Goal: Task Accomplishment & Management: Manage account settings

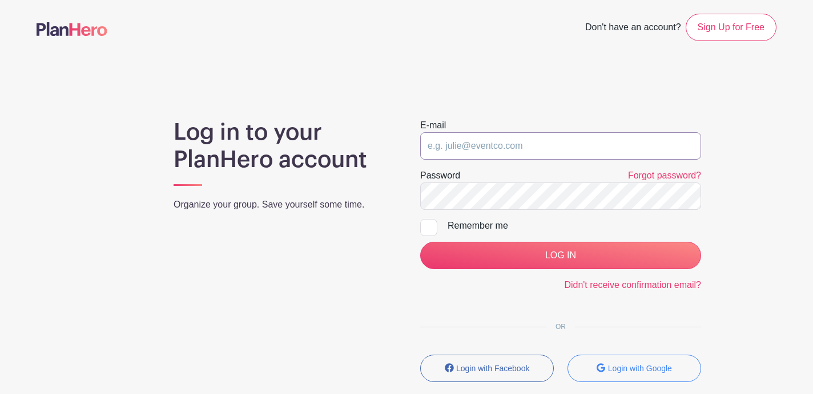
click at [494, 142] on input "email" at bounding box center [560, 145] width 281 height 27
type input "[EMAIL_ADDRESS][DOMAIN_NAME]"
click at [656, 177] on link "Forgot password?" at bounding box center [664, 176] width 73 height 10
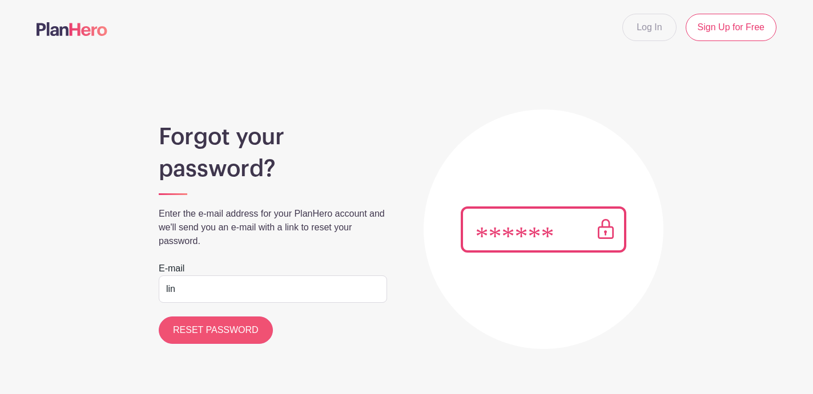
type input "[EMAIL_ADDRESS][DOMAIN_NAME]"
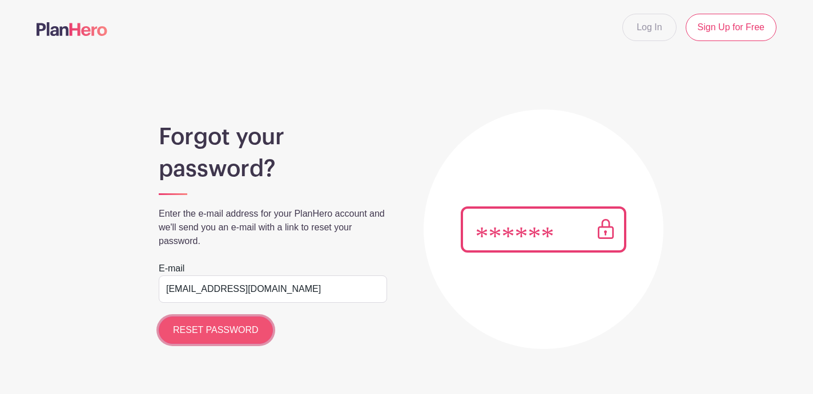
click at [243, 329] on input "RESET PASSWORD" at bounding box center [216, 330] width 114 height 27
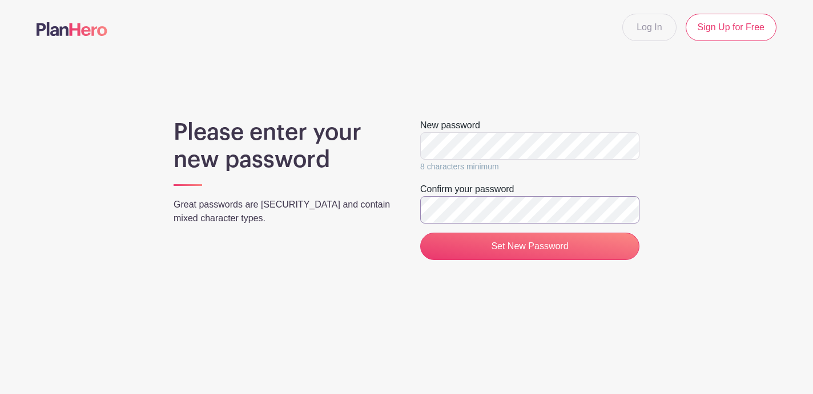
click at [420, 233] on input "Set New Password" at bounding box center [529, 246] width 219 height 27
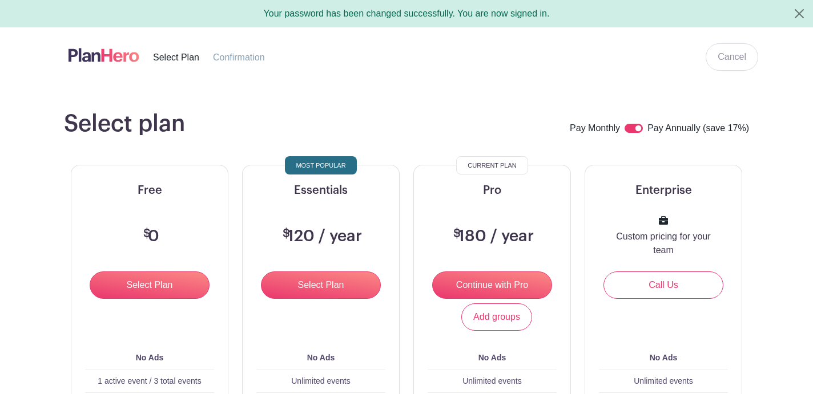
click at [253, 61] on span "Confirmation" at bounding box center [239, 58] width 52 height 10
click at [744, 59] on link "Cancel" at bounding box center [732, 56] width 53 height 27
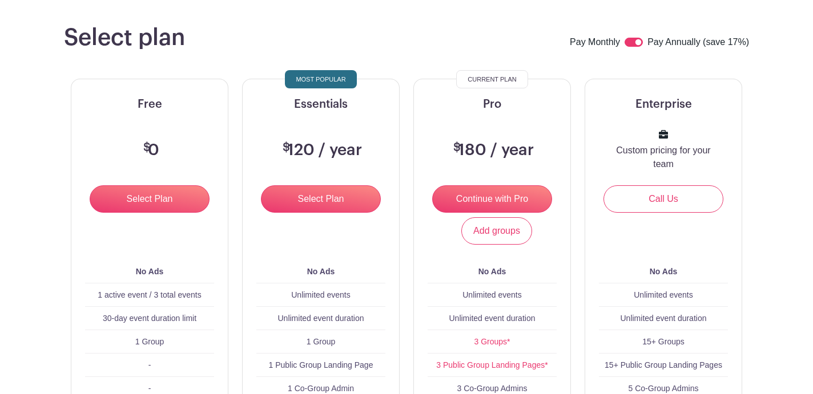
scroll to position [55, 0]
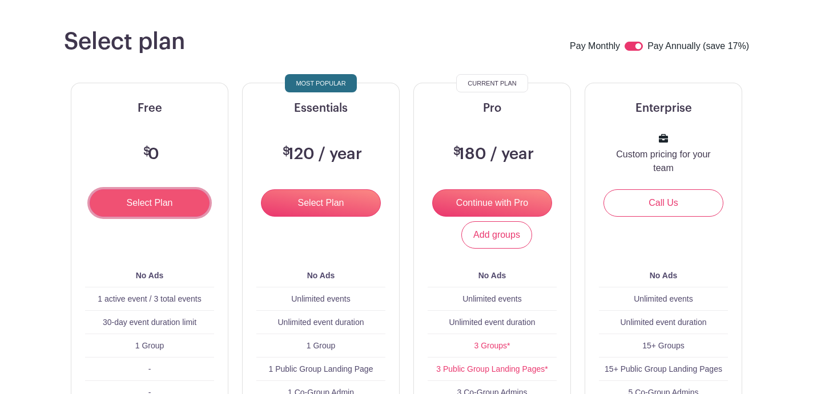
click at [131, 206] on input "Select Plan" at bounding box center [150, 203] width 120 height 27
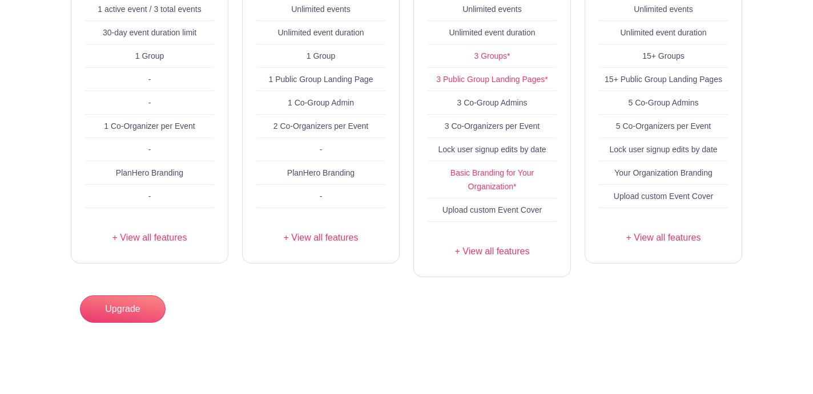
scroll to position [0, 0]
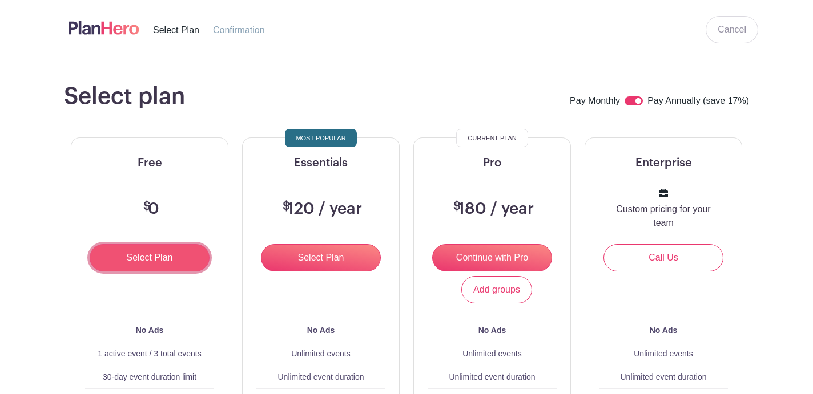
click at [124, 264] on input "Select Plan" at bounding box center [150, 257] width 120 height 27
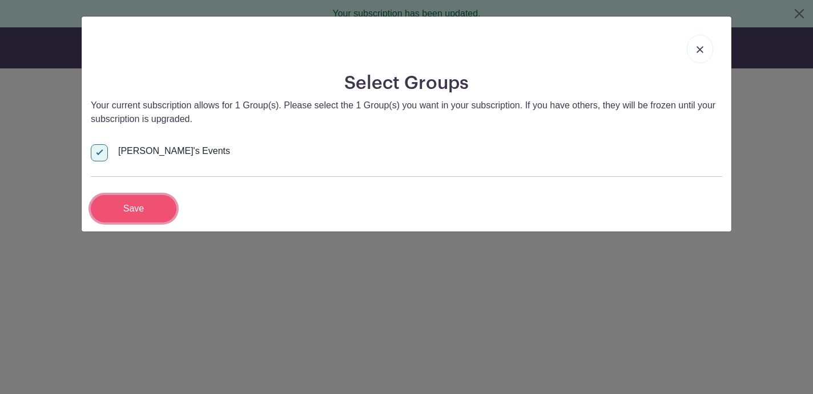
click at [150, 206] on input "Save" at bounding box center [134, 208] width 86 height 27
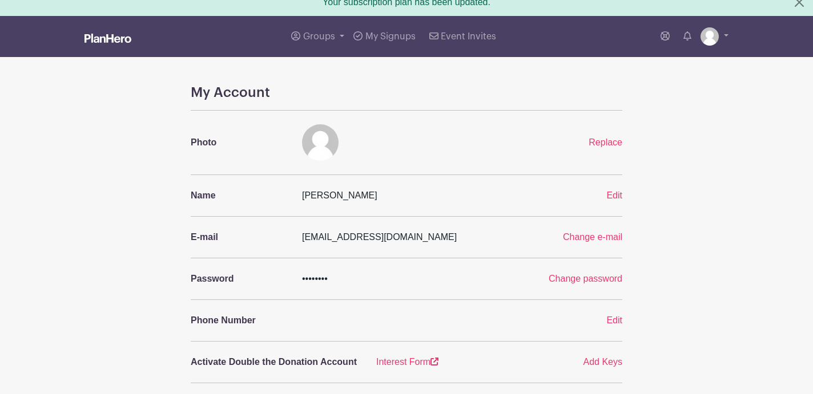
scroll to position [16, 0]
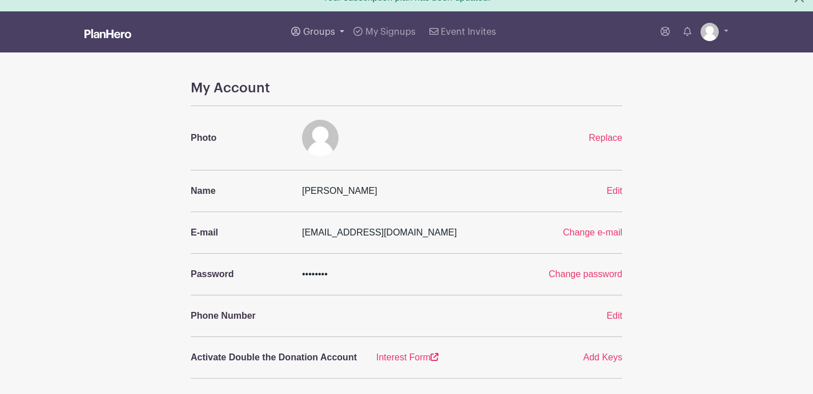
click at [322, 30] on span "Groups" at bounding box center [319, 31] width 32 height 9
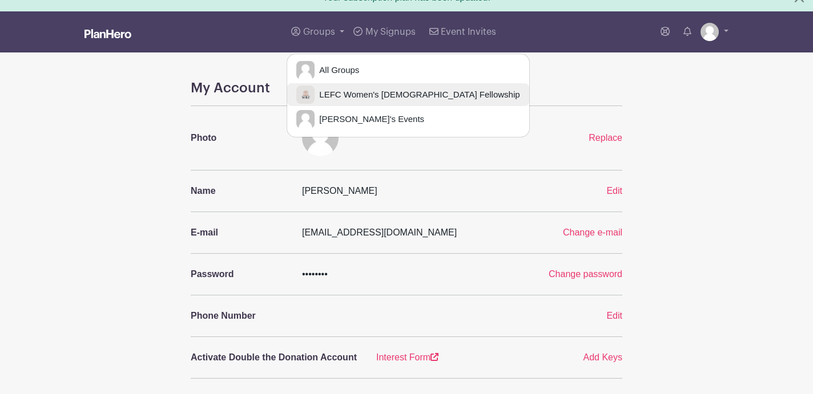
click at [348, 98] on span "LEFC Women's [DEMOGRAPHIC_DATA] Fellowship" at bounding box center [417, 94] width 205 height 13
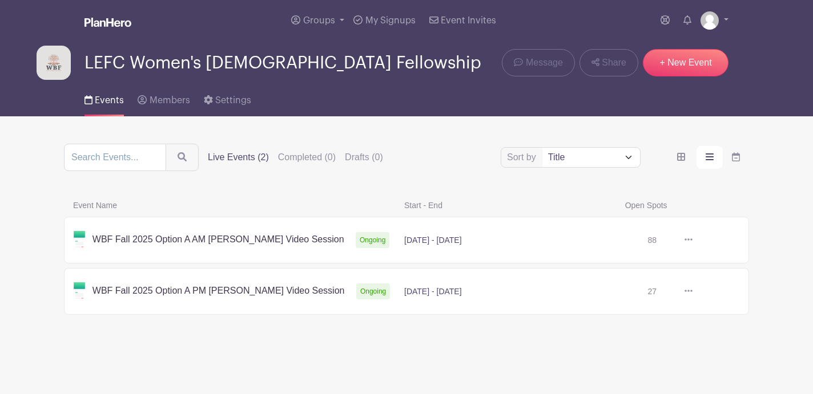
click at [692, 240] on link at bounding box center [692, 240] width 0 height 0
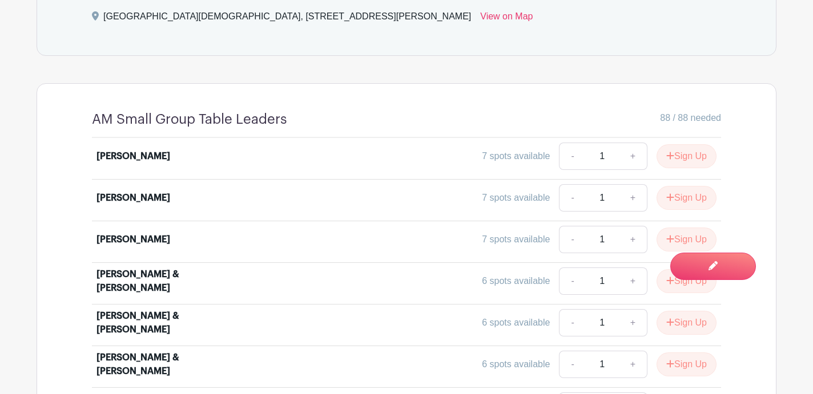
scroll to position [881, 0]
click at [684, 146] on button "Sign Up" at bounding box center [686, 158] width 60 height 24
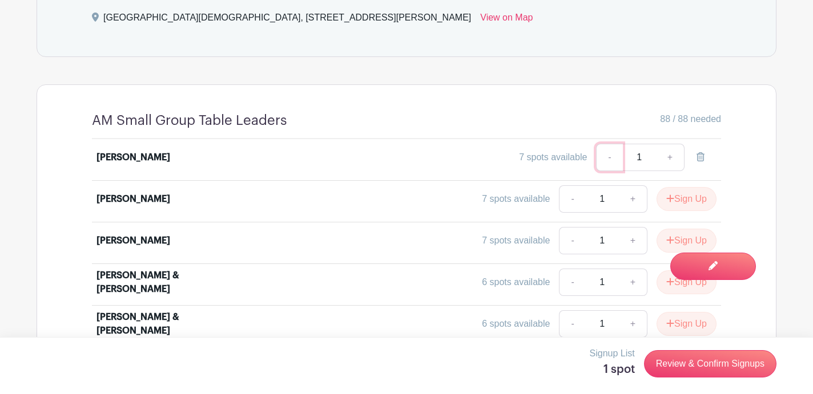
click at [611, 144] on link "-" at bounding box center [609, 157] width 26 height 27
click at [700, 152] on icon at bounding box center [700, 156] width 8 height 9
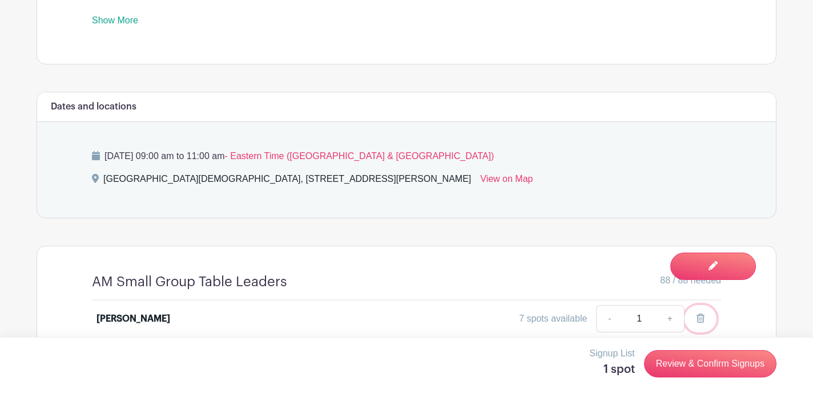
scroll to position [715, 0]
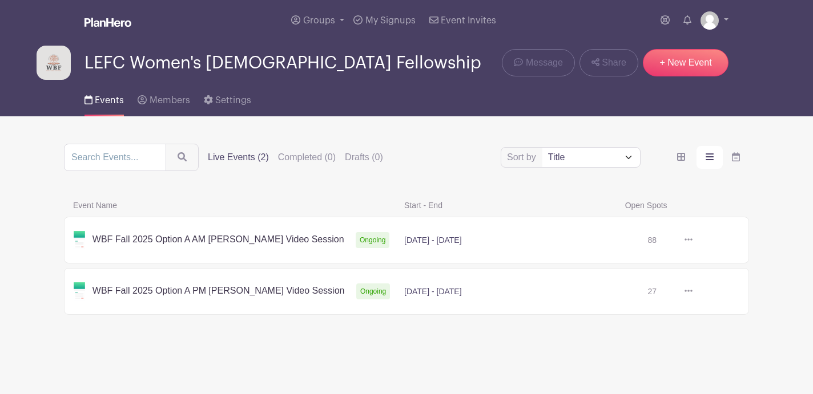
click at [692, 240] on link at bounding box center [692, 240] width 0 height 0
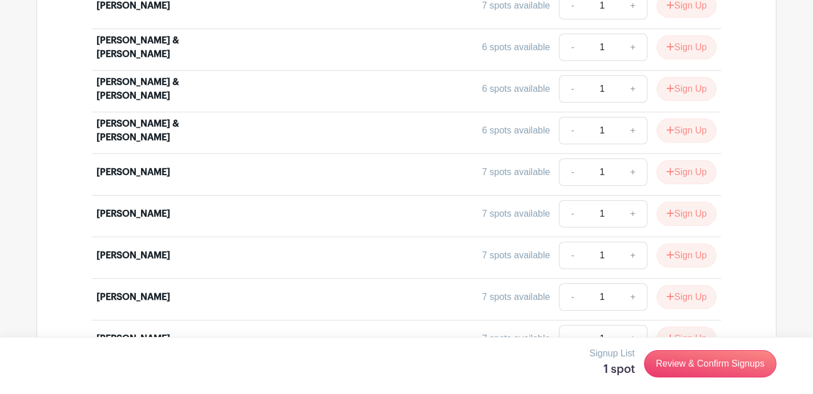
scroll to position [1239, 0]
